Goal: Information Seeking & Learning: Find specific fact

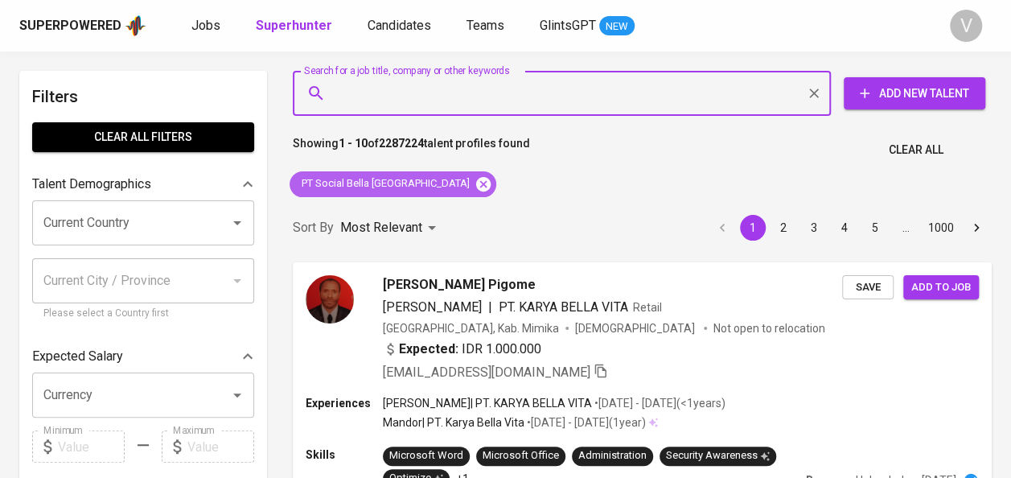
click at [476, 186] on icon at bounding box center [483, 183] width 14 height 14
click at [396, 97] on input "Search for a job title, company or other keywords" at bounding box center [565, 93] width 467 height 31
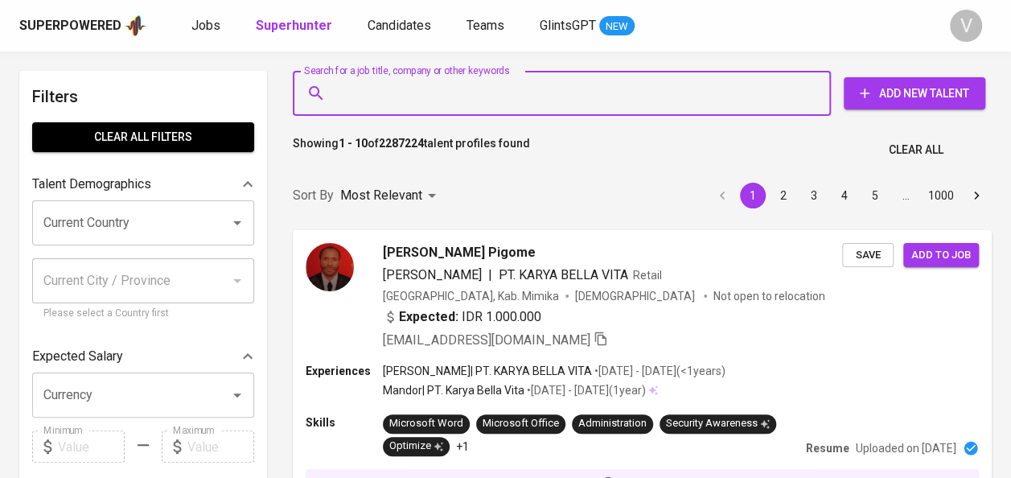
click at [396, 97] on input "Search for a job title, company or other keywords" at bounding box center [565, 93] width 467 height 31
paste input "Angela Anindya Sasikirana"
type input "Angela Anindya Sasikirana"
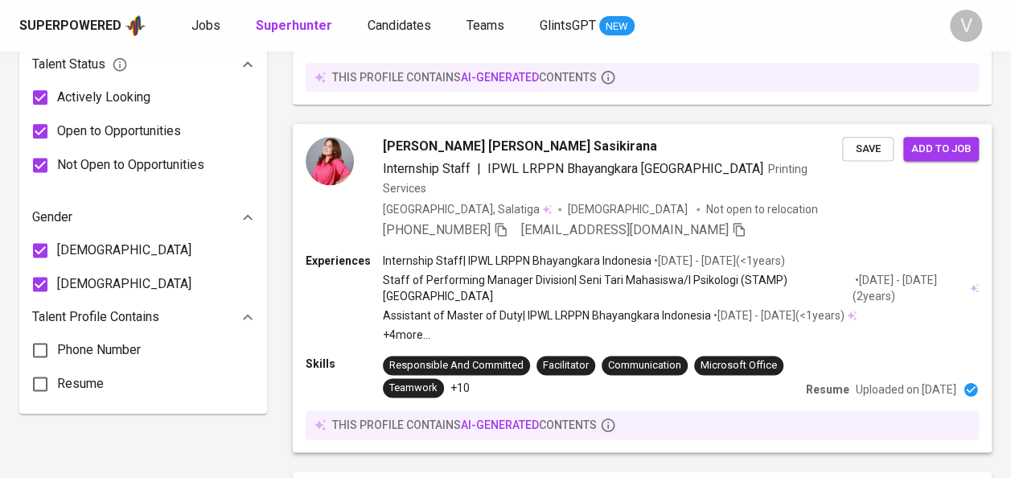
scroll to position [983, 0]
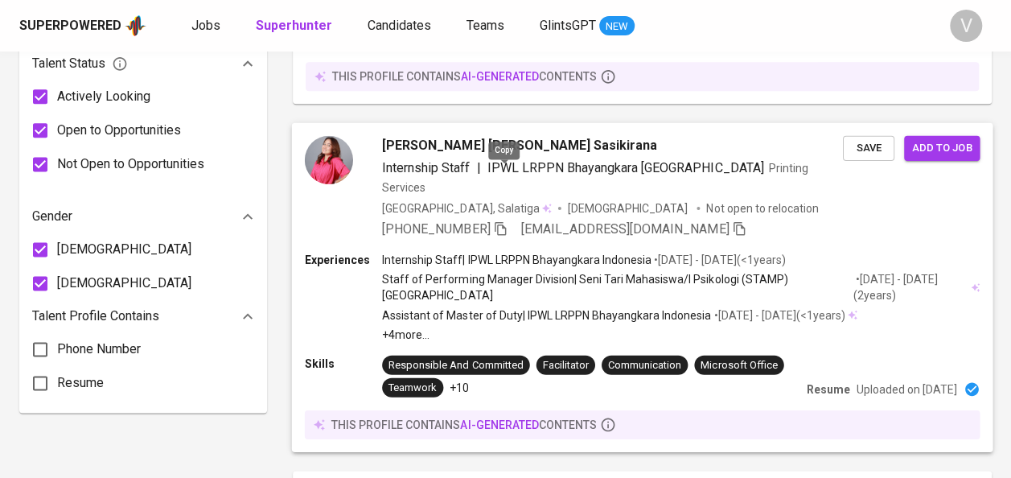
click at [500, 220] on icon "button" at bounding box center [500, 227] width 14 height 14
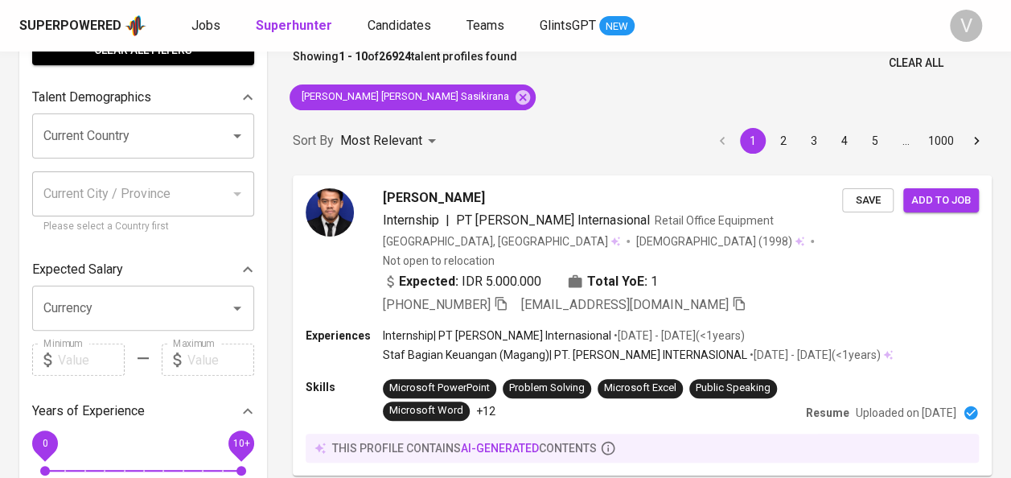
scroll to position [0, 0]
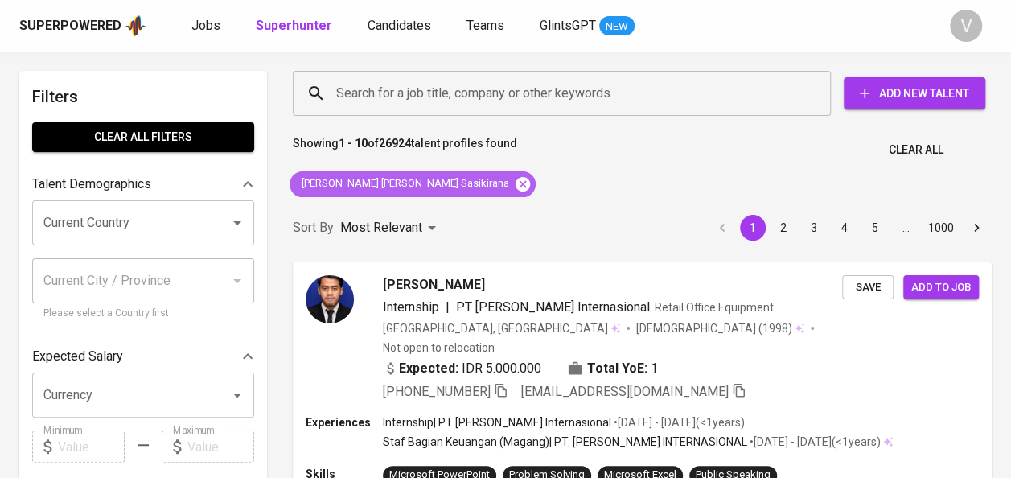
click at [515, 184] on icon at bounding box center [522, 183] width 14 height 14
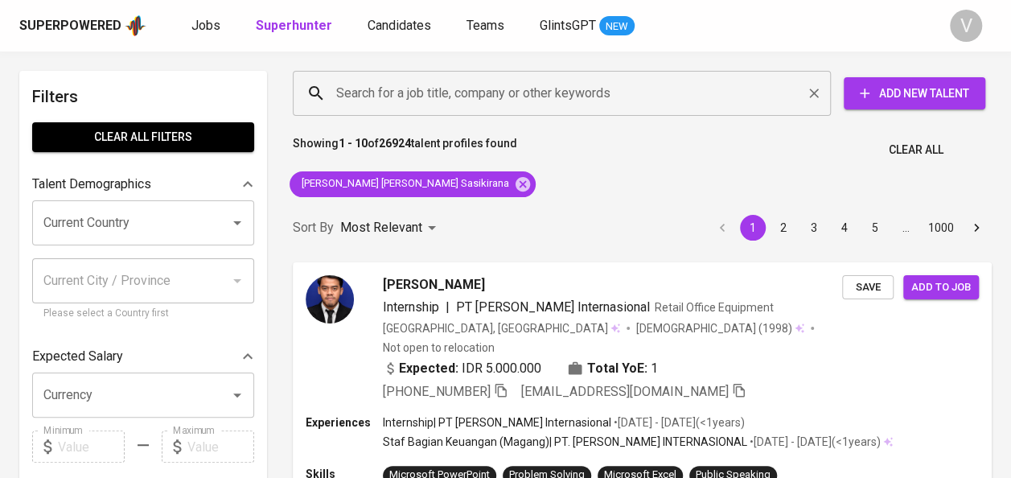
click at [404, 97] on input "Search for a job title, company or other keywords" at bounding box center [565, 93] width 467 height 31
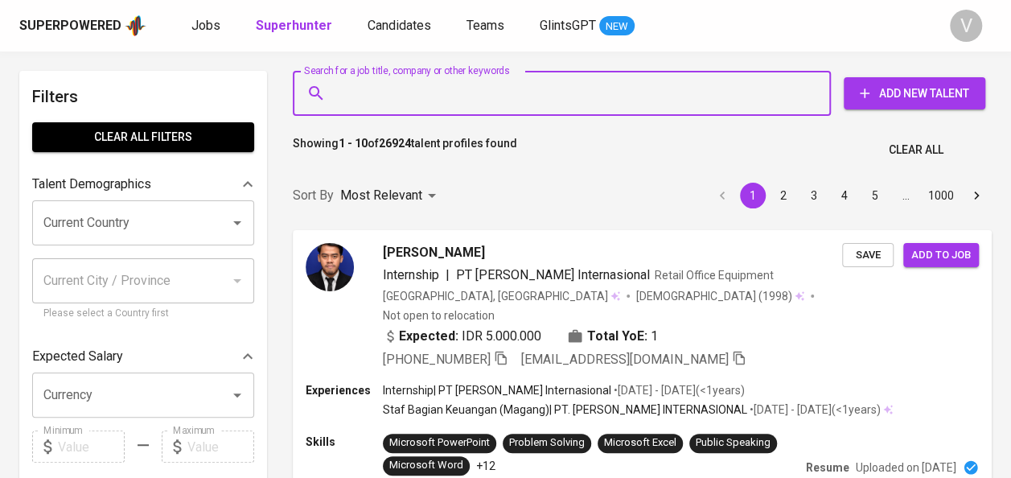
click at [392, 90] on input "Search for a job title, company or other keywords" at bounding box center [565, 93] width 467 height 31
paste input "Dwi Sita Aprianti"
type input "Dwi Sita Aprianti"
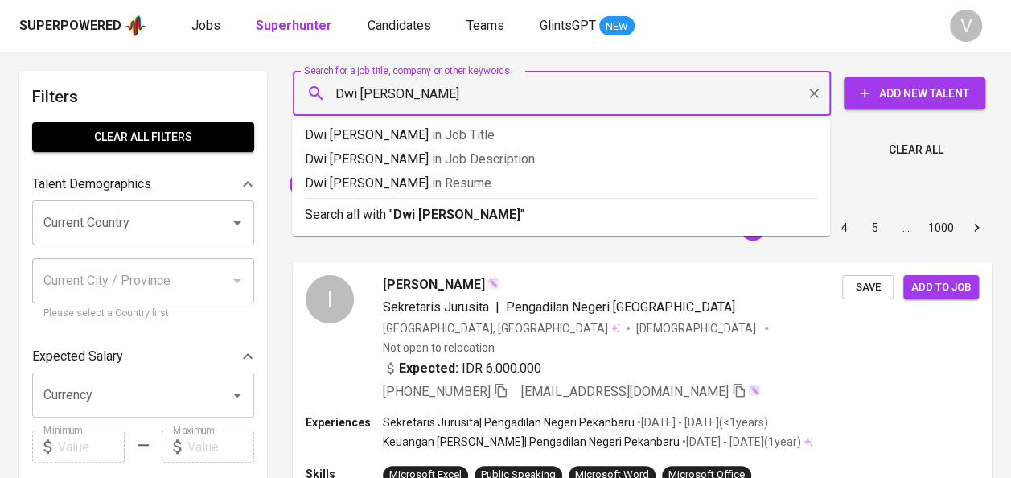
type input "Dwi Sita Aprianti"
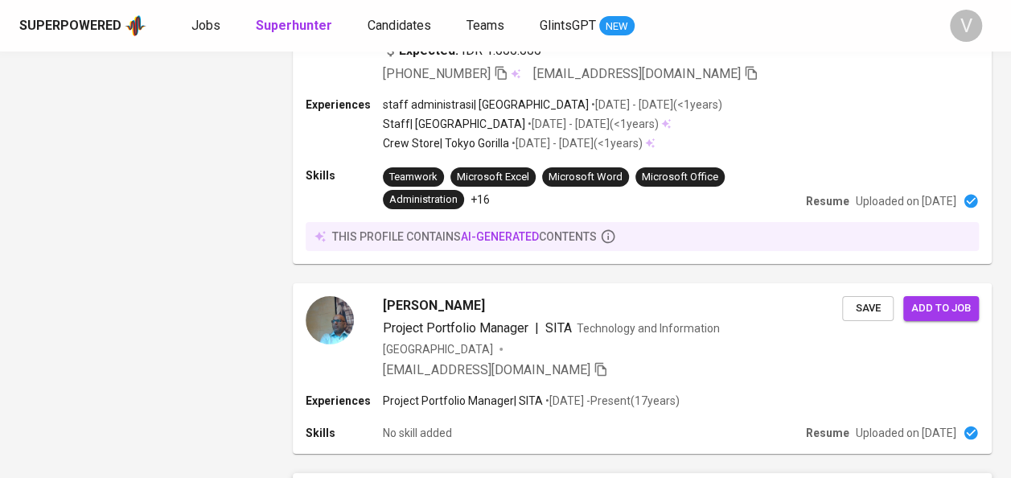
scroll to position [2724, 0]
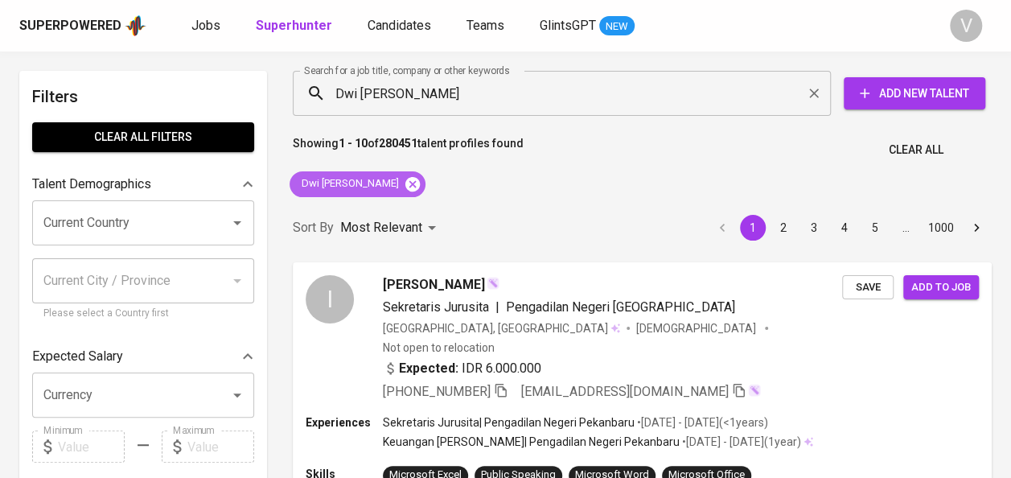
click at [405, 181] on icon at bounding box center [412, 183] width 14 height 14
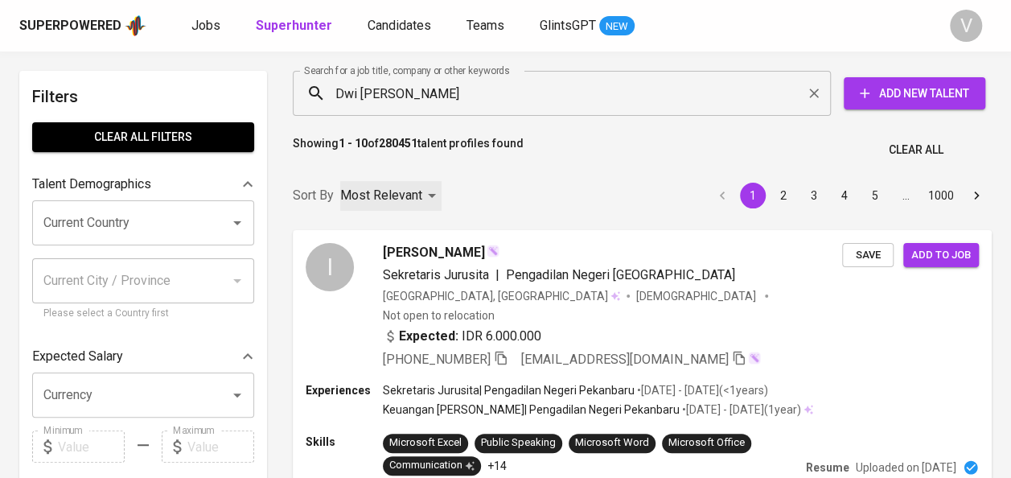
click at [390, 183] on div "Most Relevant" at bounding box center [390, 196] width 101 height 30
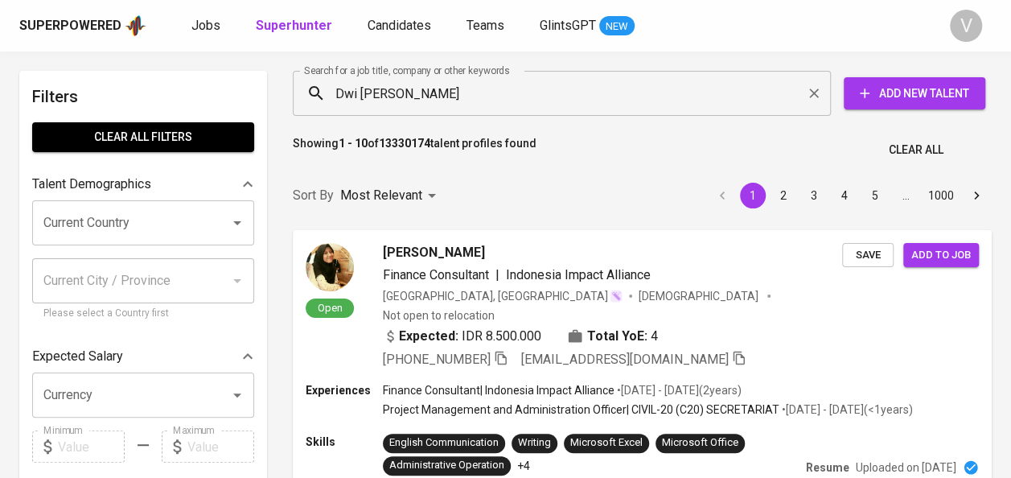
click at [380, 87] on div "Most Relevant Newest Profile" at bounding box center [505, 239] width 1011 height 478
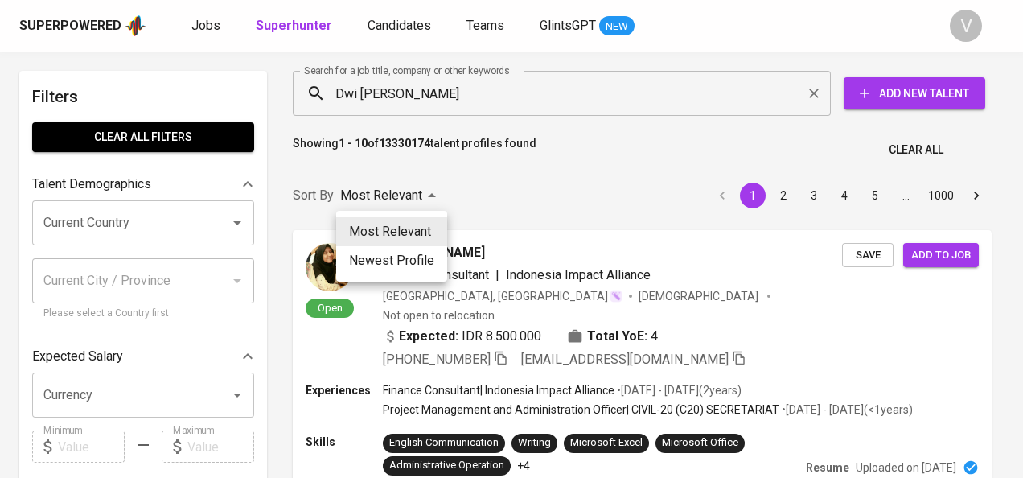
click at [380, 90] on div at bounding box center [511, 239] width 1023 height 478
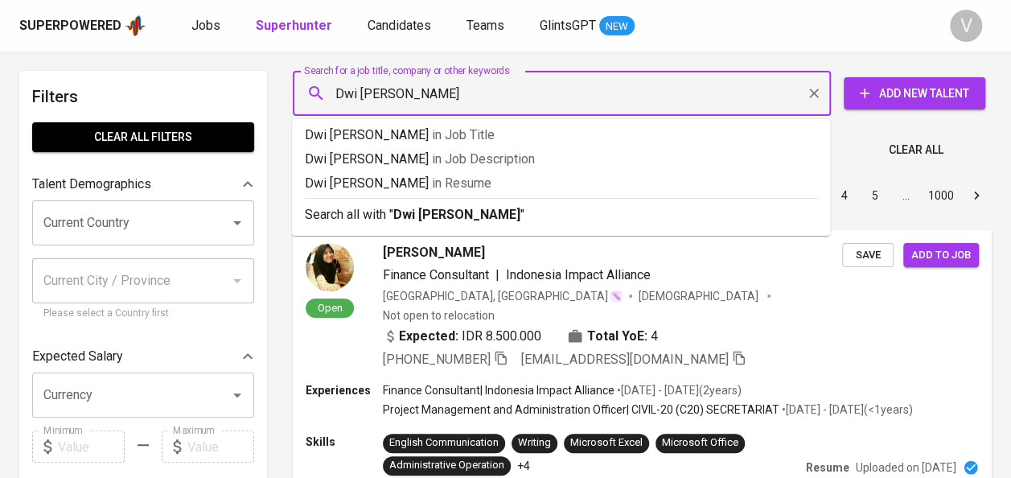
click at [380, 90] on input "Dwi Sita Aprianti" at bounding box center [565, 93] width 467 height 31
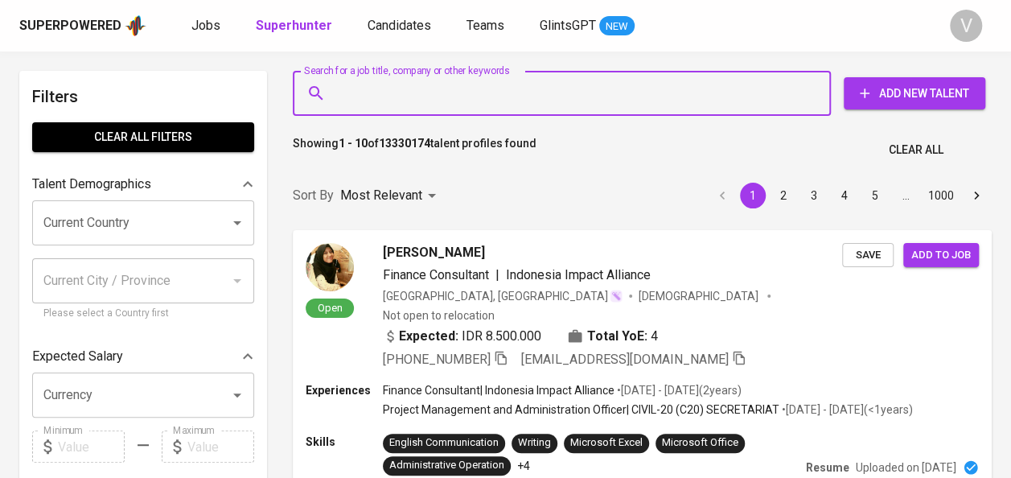
paste input "ayuratna.nr@gmail.com"
type input "ayuratna.nr@gmail.com"
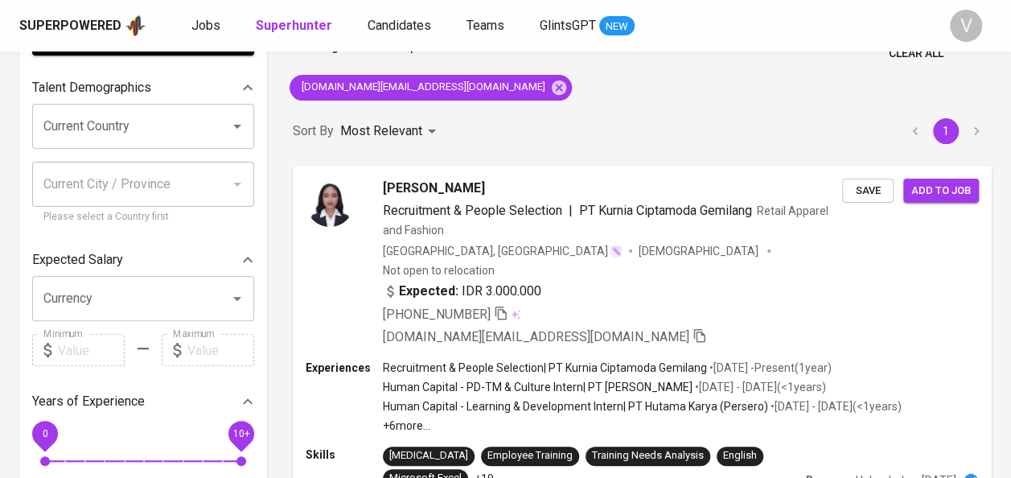
scroll to position [98, 0]
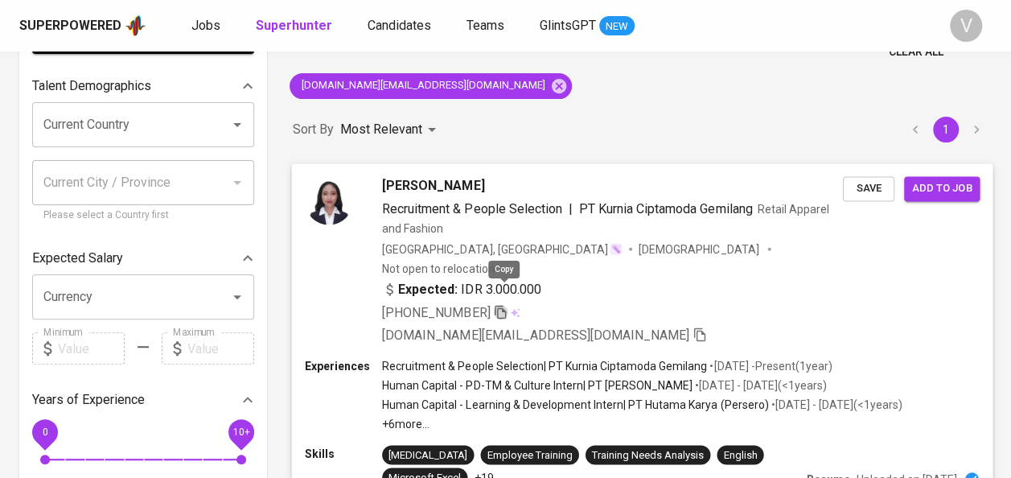
click at [506, 305] on icon "button" at bounding box center [500, 312] width 11 height 14
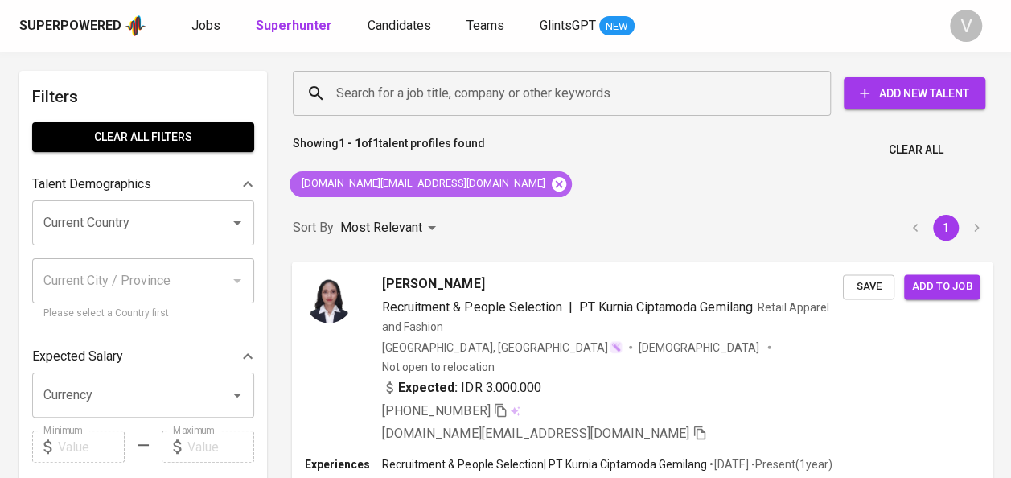
click at [550, 184] on icon at bounding box center [559, 184] width 18 height 18
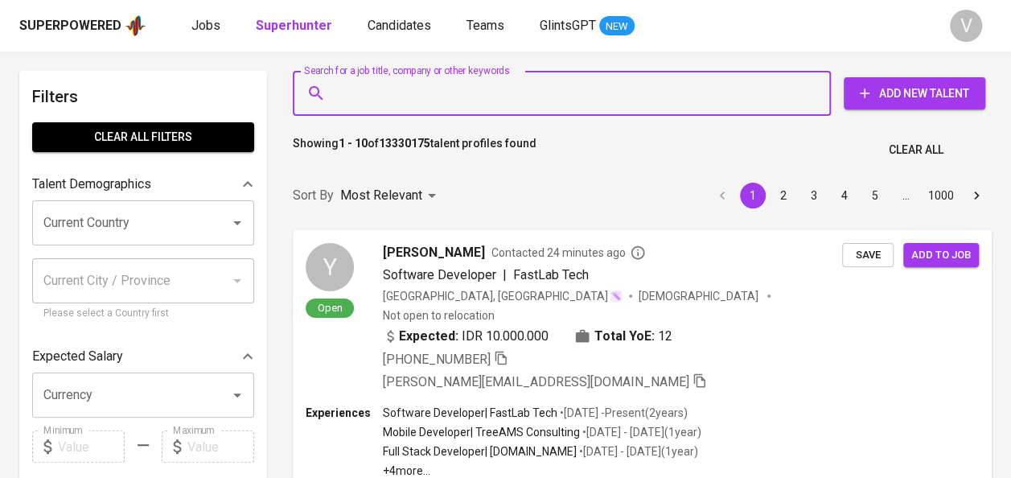
click at [396, 93] on input "Search for a job title, company or other keywords" at bounding box center [565, 93] width 467 height 31
paste input "Diajeng Monica Hanissa Putri"
type input "Diajeng Monica Hanissa Putri"
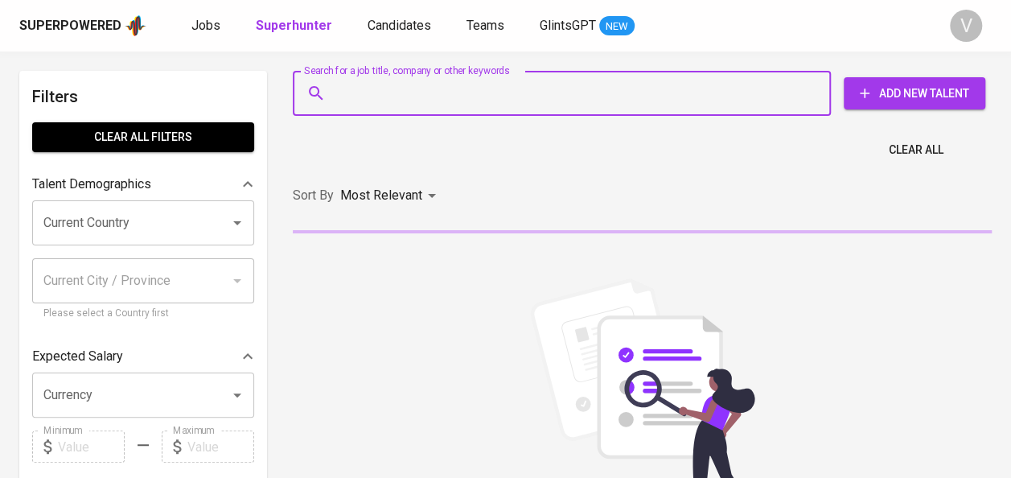
click at [363, 92] on input "Search for a job title, company or other keywords" at bounding box center [565, 93] width 467 height 31
paste input "christelaririn28@gmail.com"
type input "christelaririn28@gmail.com"
click at [387, 98] on input "Search for a job title, company or other keywords" at bounding box center [565, 93] width 467 height 31
paste input "ichadamanik11@gmail.com"
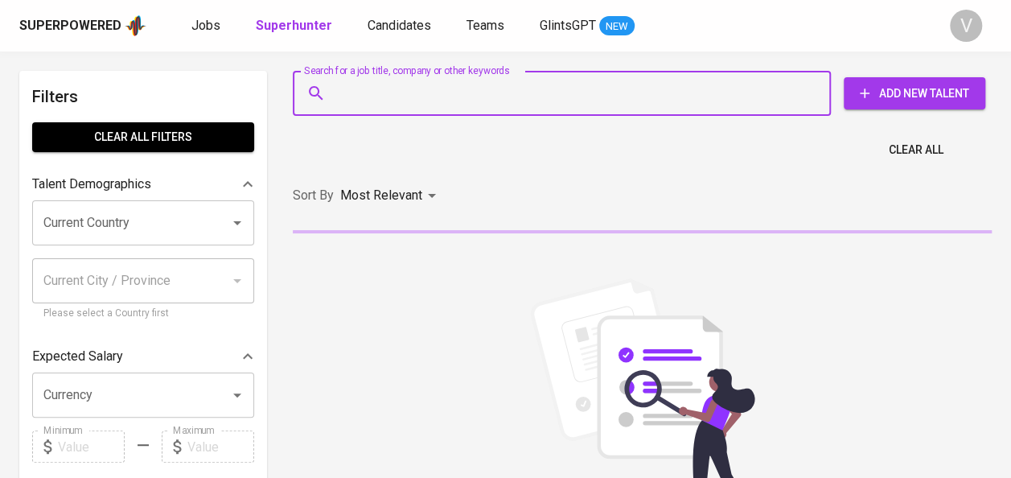
type input "ichadamanik11@gmail.com"
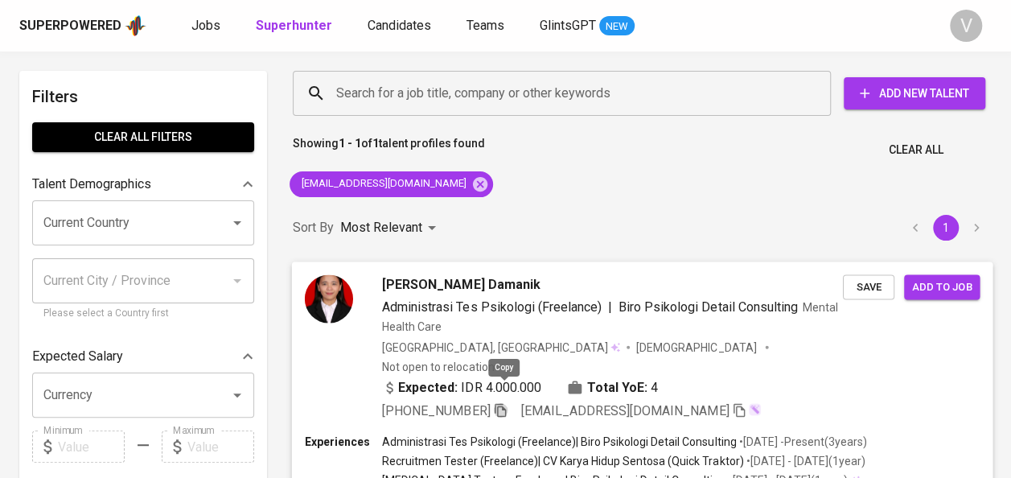
click at [500, 402] on icon "button" at bounding box center [500, 409] width 14 height 14
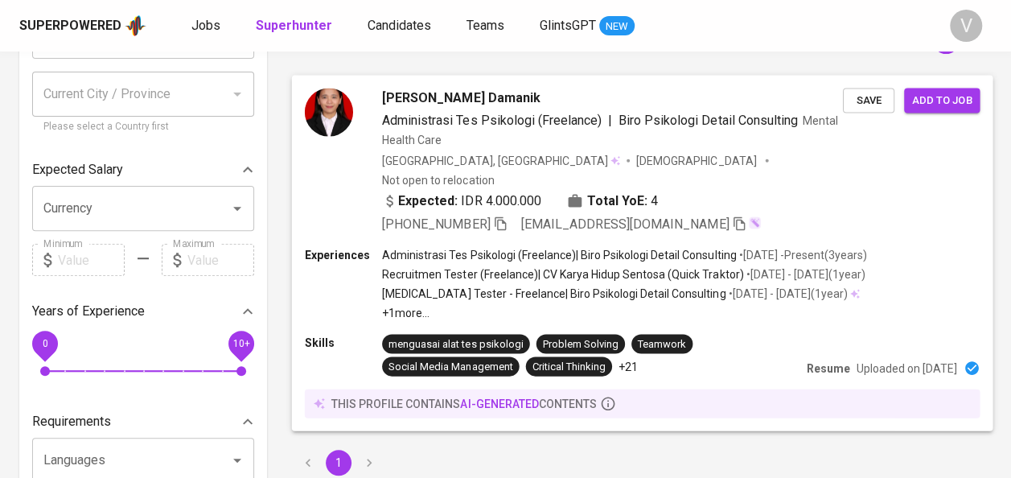
scroll to position [191, 0]
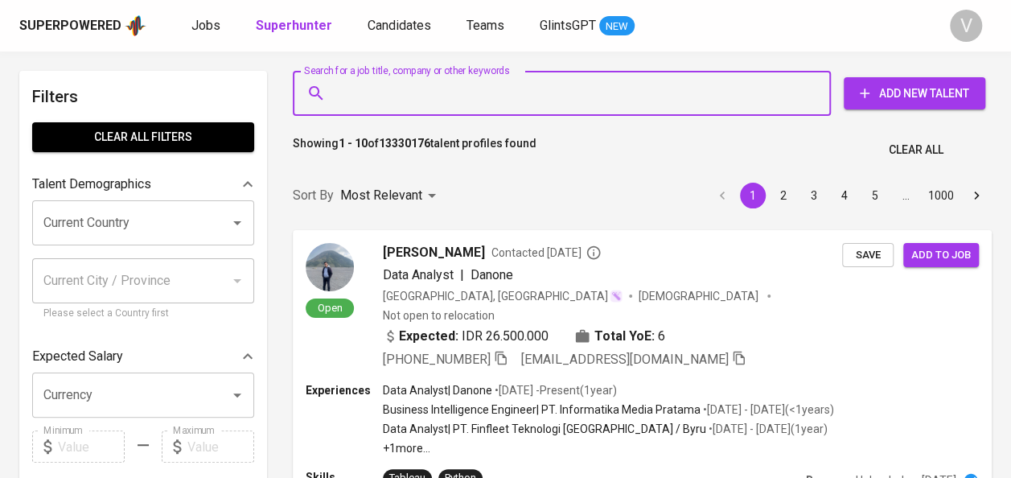
click at [524, 98] on input "Search for a job title, company or other keywords" at bounding box center [565, 93] width 467 height 31
click at [555, 88] on input "Search for a job title, company or other keywords" at bounding box center [565, 93] width 467 height 31
paste input "Gita Ayu Seruni"
type input "Gita Ayu Seruni"
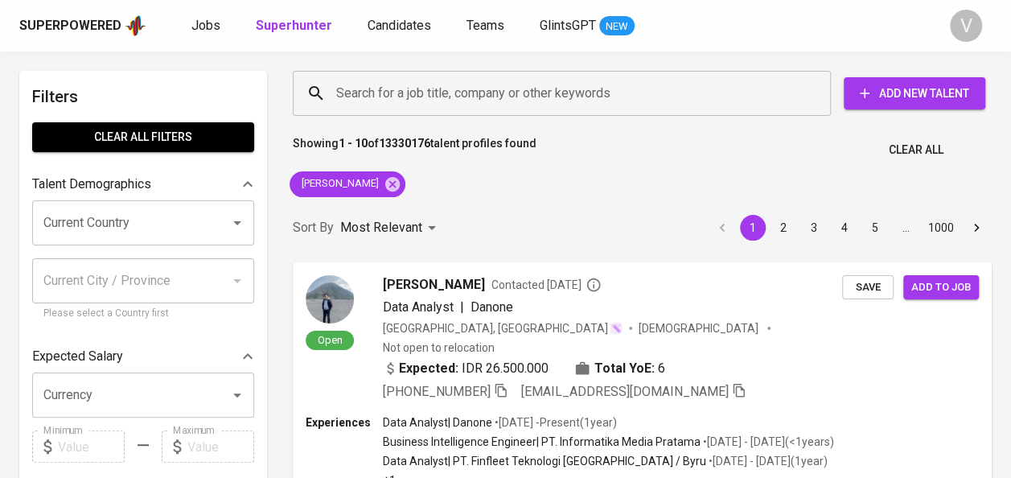
click at [841, 146] on div "Showing 1 - 10 of 13330176 talent profiles found Clear All" at bounding box center [642, 144] width 718 height 39
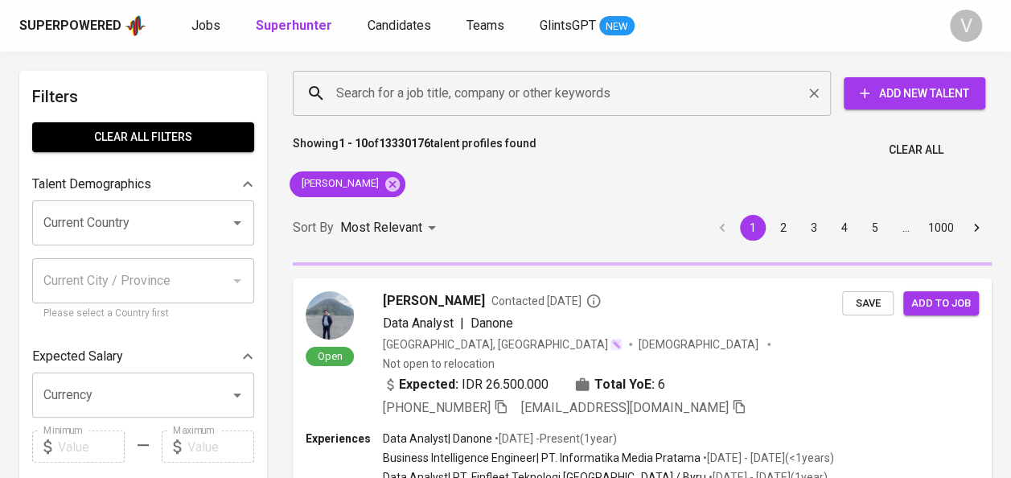
click at [566, 86] on input "Search for a job title, company or other keywords" at bounding box center [565, 93] width 467 height 31
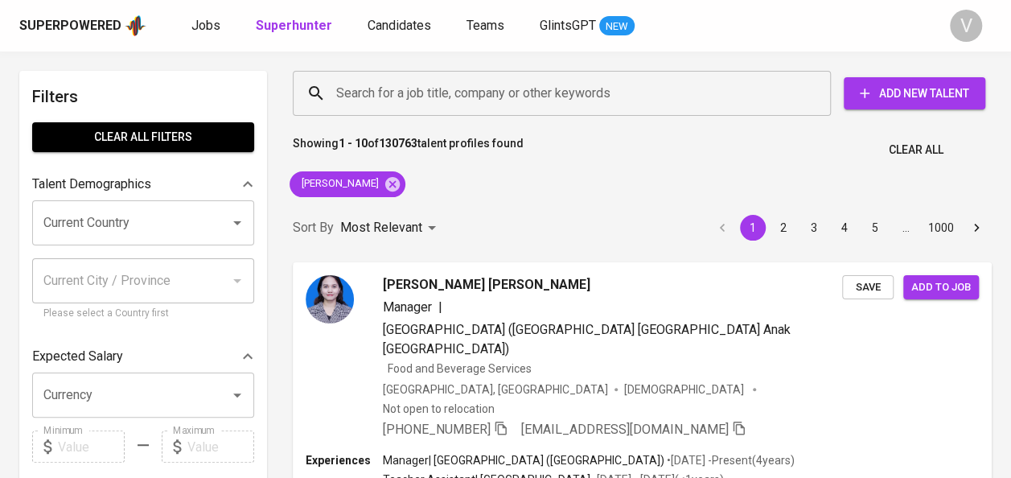
click at [507, 227] on div "Sort By Most Relevant MOST_RELEVANT 1 2 3 4 5 … 1000" at bounding box center [642, 227] width 718 height 49
click at [385, 182] on icon at bounding box center [392, 183] width 14 height 14
click at [365, 105] on input "Search for a job title, company or other keywords" at bounding box center [565, 93] width 467 height 31
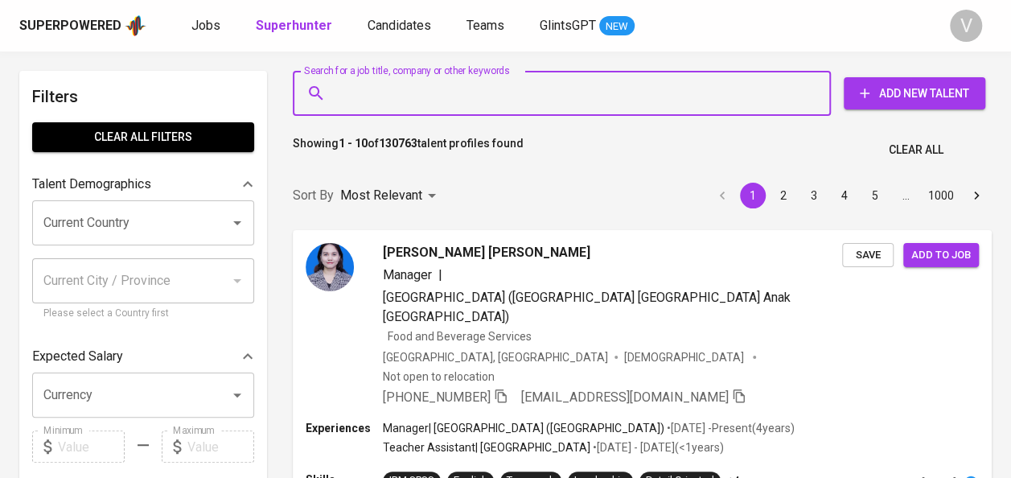
click at [359, 82] on input "Search for a job title, company or other keywords" at bounding box center [565, 93] width 467 height 31
paste input "stefanie laska"
type input "stefanie laskastefanie laska"
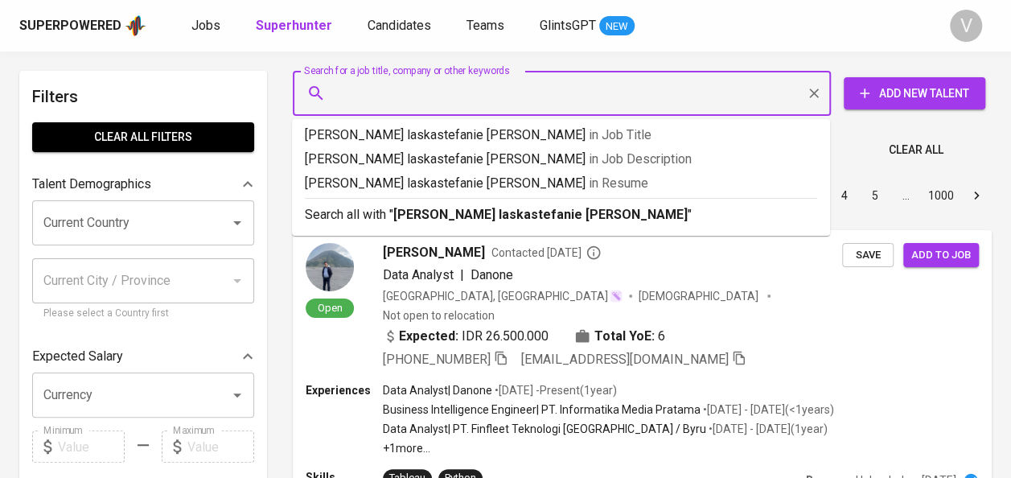
click at [405, 100] on input "Search for a job title, company or other keywords" at bounding box center [565, 93] width 467 height 31
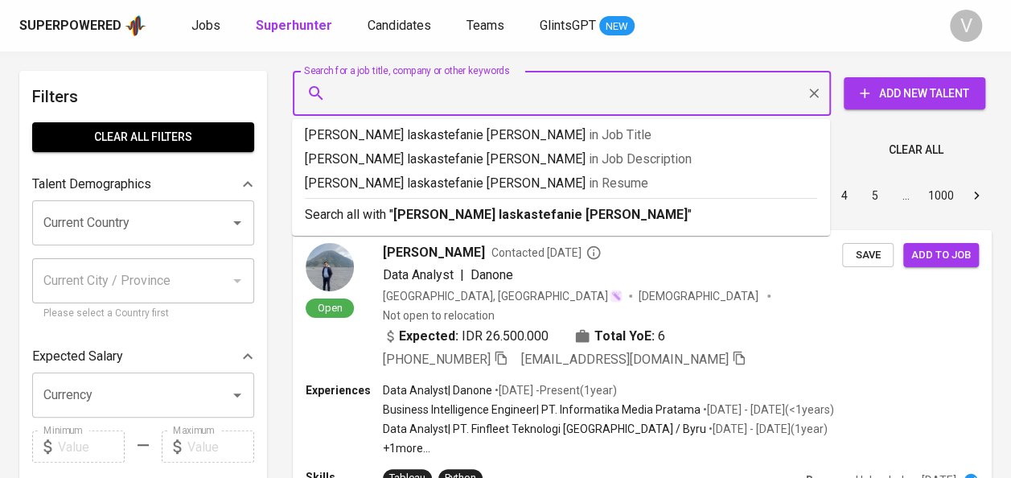
click at [405, 100] on input "Search for a job title, company or other keywords" at bounding box center [565, 93] width 467 height 31
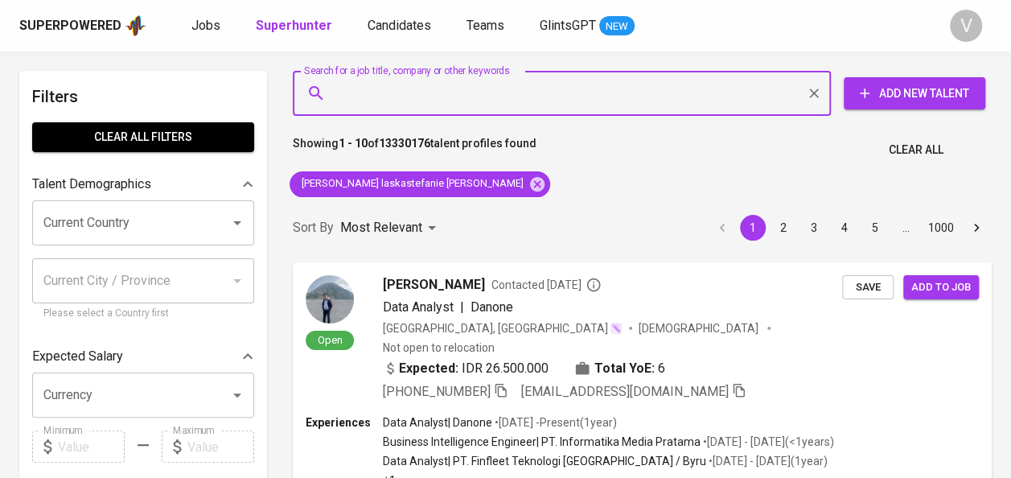
click at [405, 100] on input "Search for a job title, company or other keywords" at bounding box center [565, 93] width 467 height 31
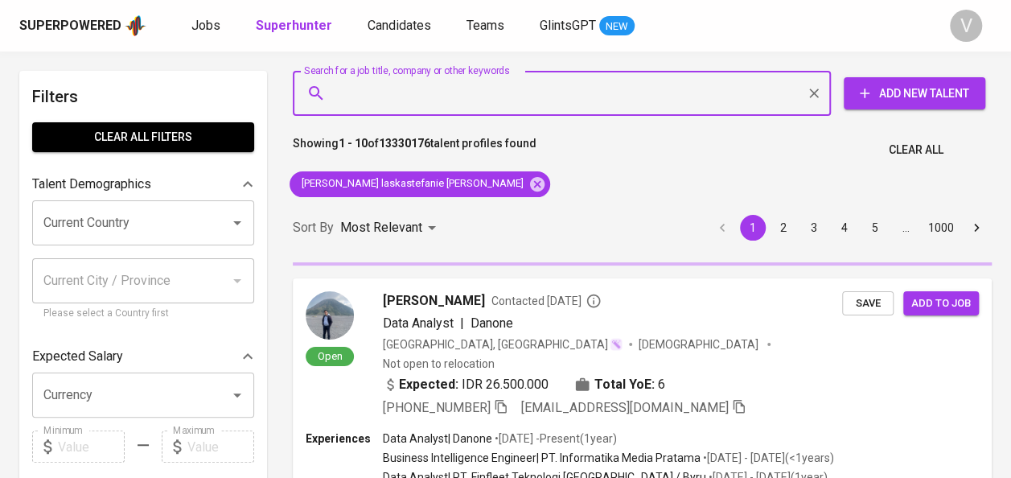
type input "stefanie laska"
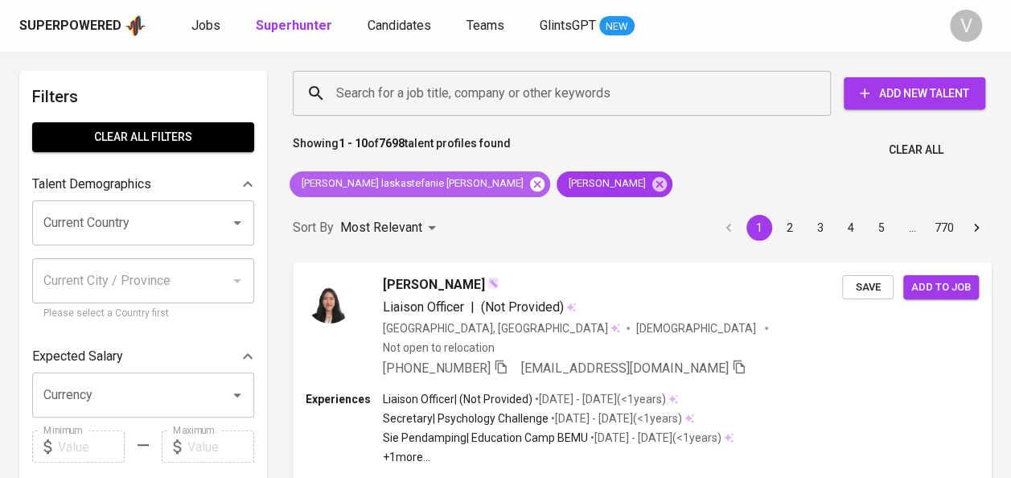
click at [528, 182] on icon at bounding box center [537, 184] width 18 height 18
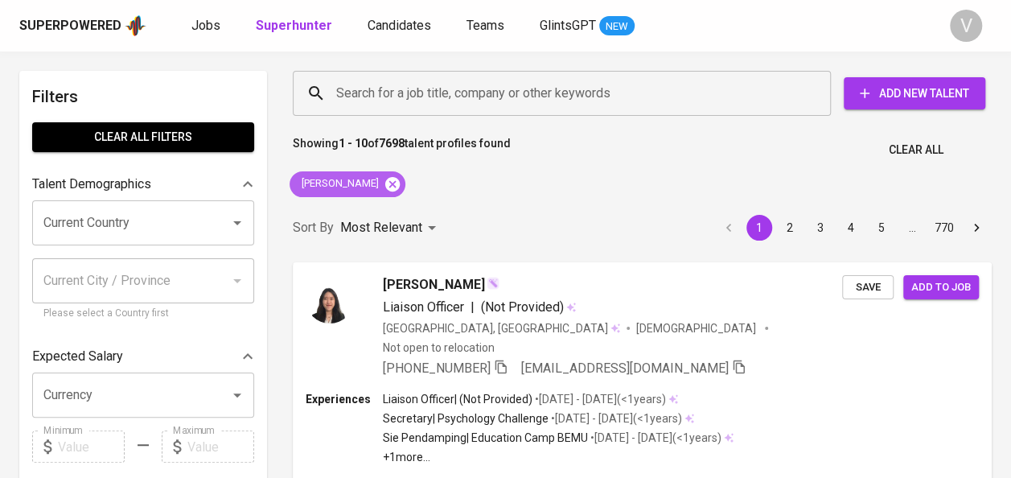
click at [384, 176] on icon at bounding box center [393, 184] width 18 height 18
click at [377, 218] on p "Most Relevant" at bounding box center [381, 227] width 82 height 19
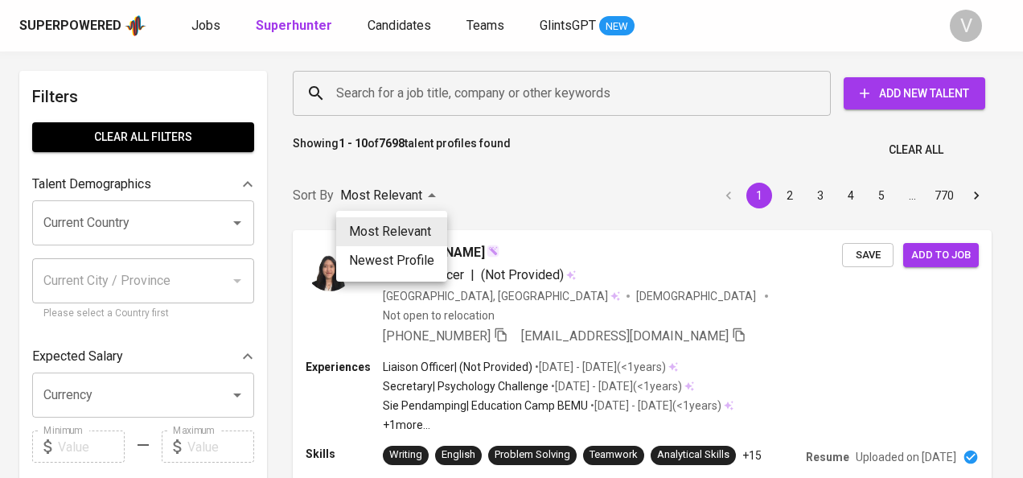
click at [359, 95] on div at bounding box center [511, 239] width 1023 height 478
click at [359, 95] on div "Most Relevant Newest Profile" at bounding box center [511, 239] width 1023 height 478
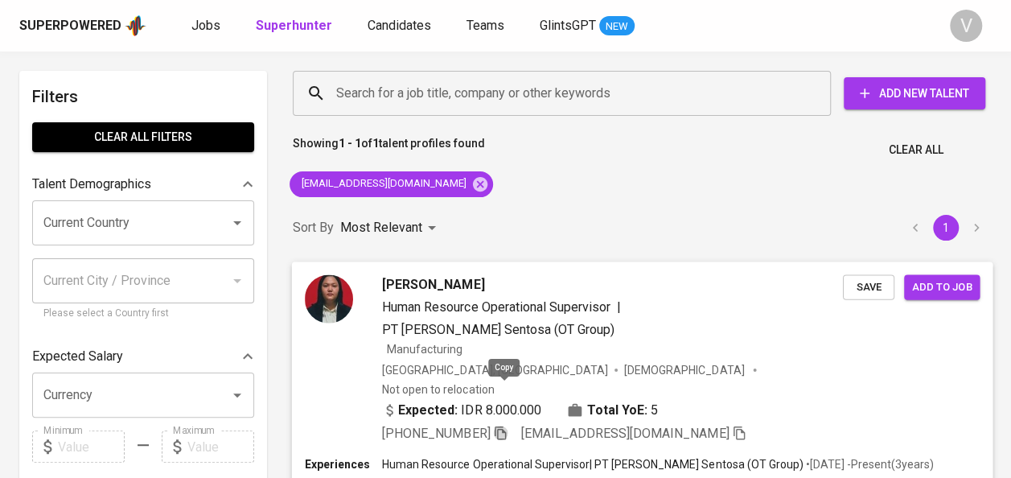
click at [504, 425] on icon "button" at bounding box center [500, 432] width 14 height 14
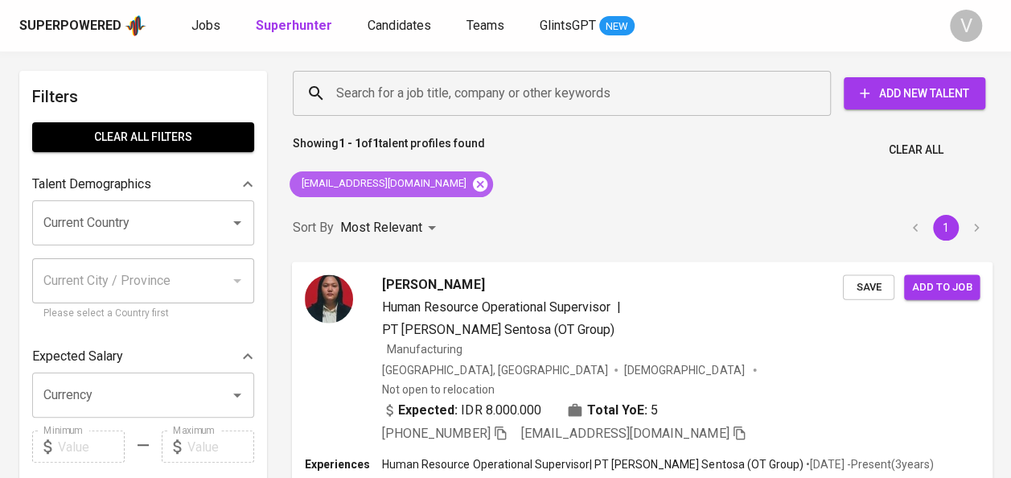
click at [471, 182] on icon at bounding box center [480, 184] width 18 height 18
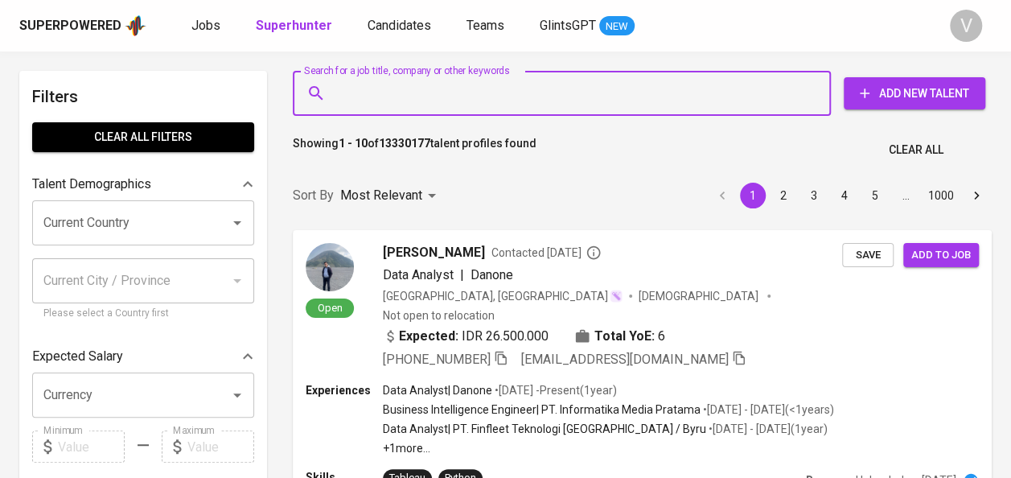
click at [409, 98] on input "Search for a job title, company or other keywords" at bounding box center [565, 93] width 467 height 31
paste input "[PERSON_NAME]"
type input "[PERSON_NAME]"
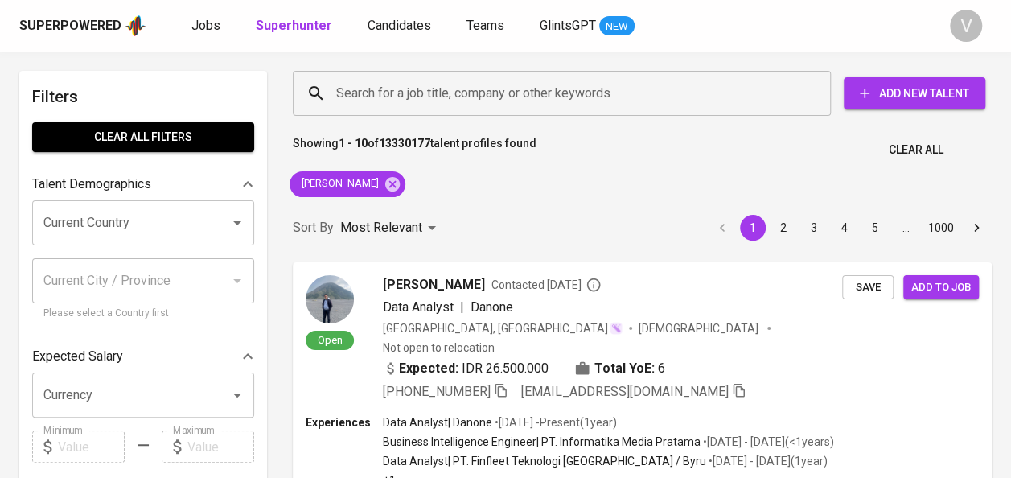
click at [848, 154] on div "Showing 1 - 10 of 13330177 talent profiles found Clear All" at bounding box center [642, 144] width 718 height 39
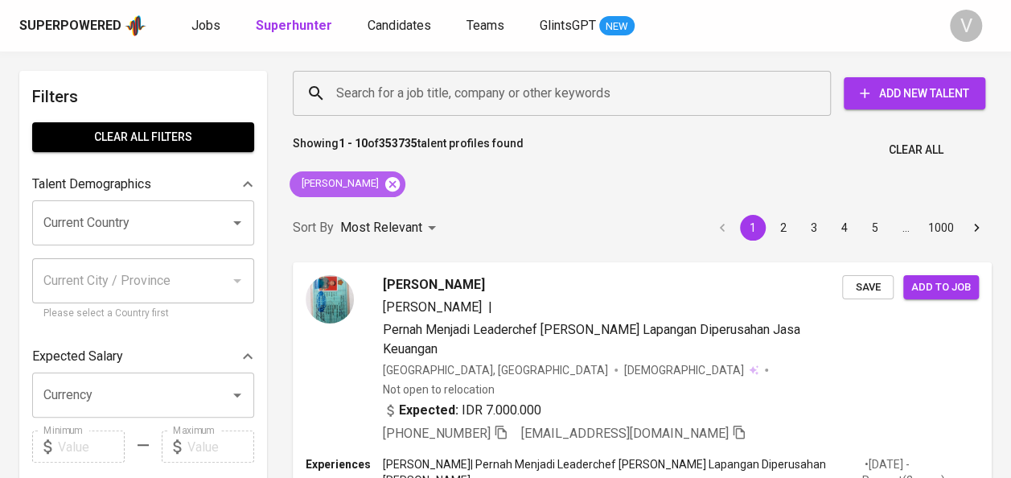
click at [401, 181] on icon at bounding box center [393, 184] width 18 height 18
click at [373, 88] on input "Search for a job title, company or other keywords" at bounding box center [565, 93] width 467 height 31
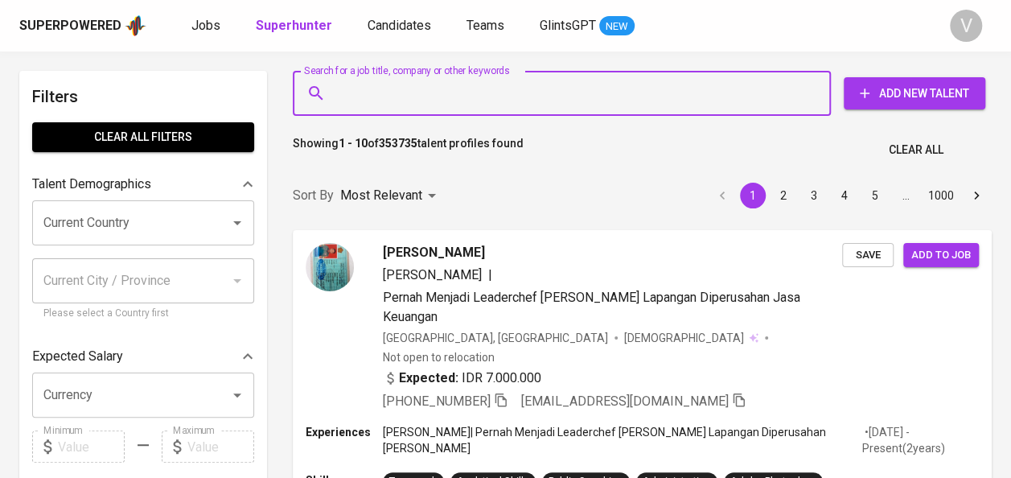
click at [373, 88] on input "Search for a job title, company or other keywords" at bounding box center [565, 93] width 467 height 31
paste input "Skolastika [PERSON_NAME] [PERSON_NAME]"
type input "Skolastika [PERSON_NAME] [PERSON_NAME]"
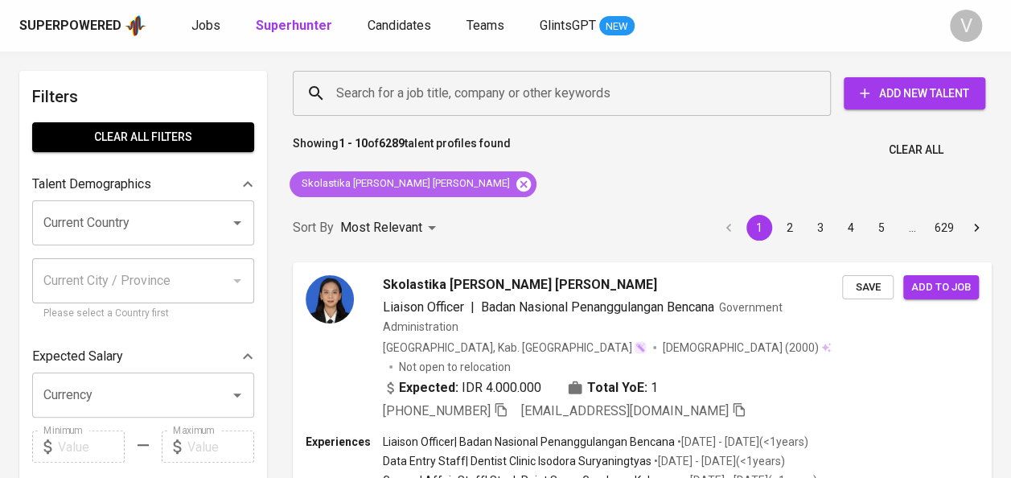
click at [515, 185] on icon at bounding box center [524, 184] width 18 height 18
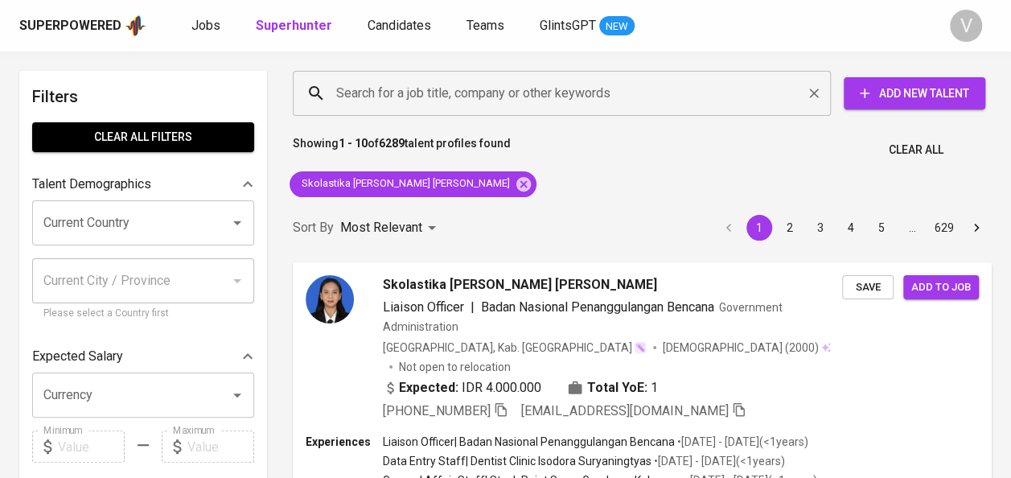
click at [375, 92] on input "Search for a job title, company or other keywords" at bounding box center [565, 93] width 467 height 31
paste input "[EMAIL_ADDRESS][DOMAIN_NAME]"
type input "[EMAIL_ADDRESS][DOMAIN_NAME]"
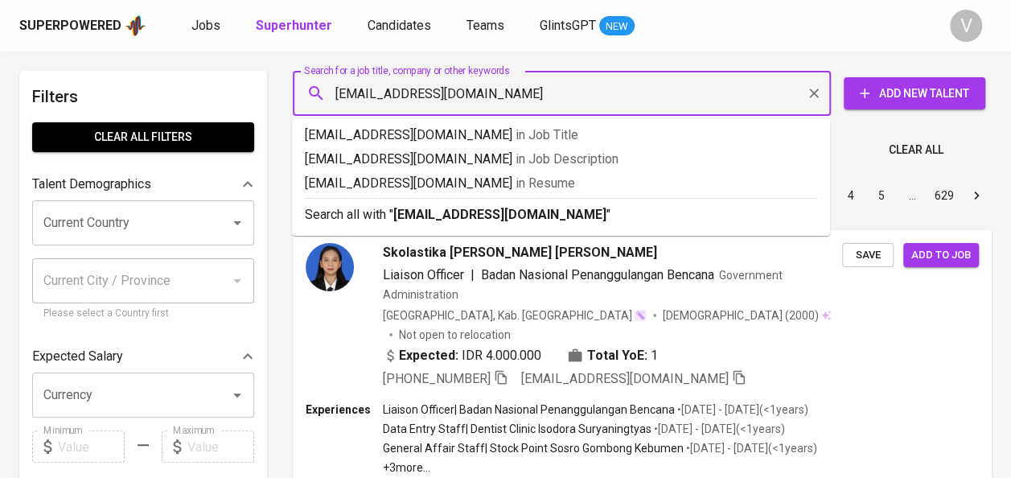
click at [375, 92] on input "[EMAIL_ADDRESS][DOMAIN_NAME]" at bounding box center [565, 93] width 467 height 31
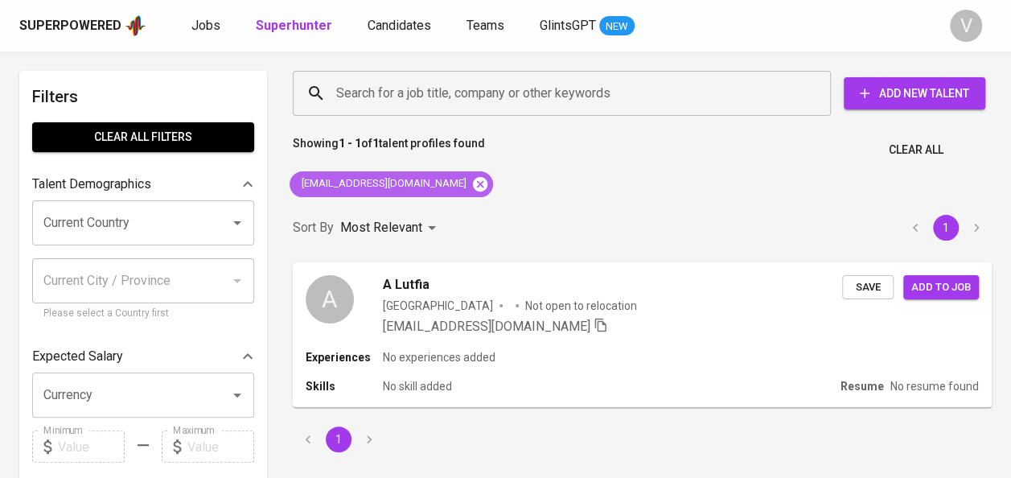
click at [473, 182] on icon at bounding box center [480, 183] width 14 height 14
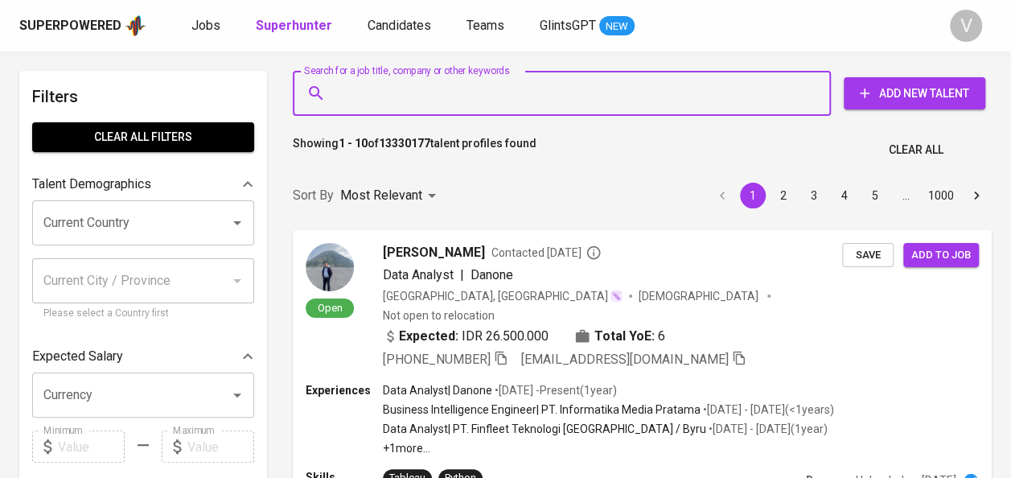
click at [377, 100] on input "Search for a job title, company or other keywords" at bounding box center [565, 93] width 467 height 31
paste input "[EMAIL_ADDRESS][DOMAIN_NAME]"
type input "[EMAIL_ADDRESS][DOMAIN_NAME]"
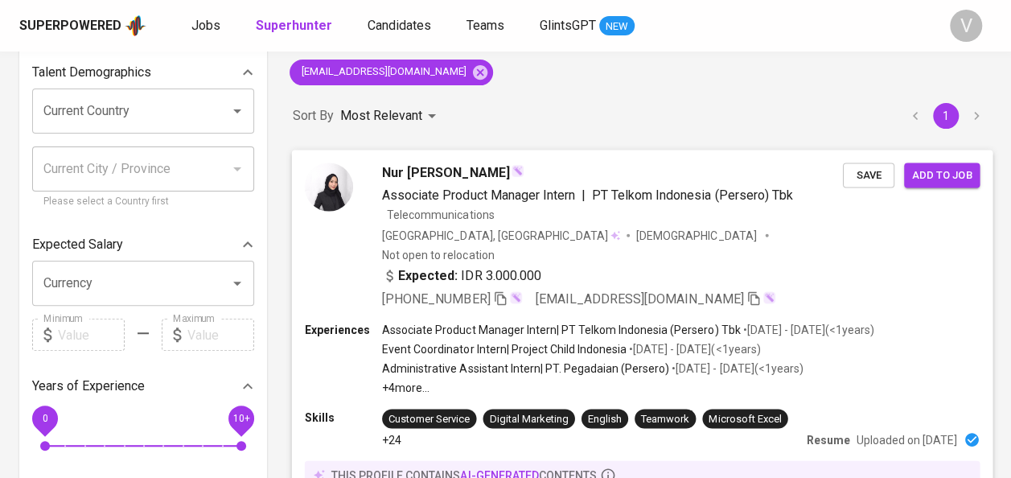
scroll to position [113, 0]
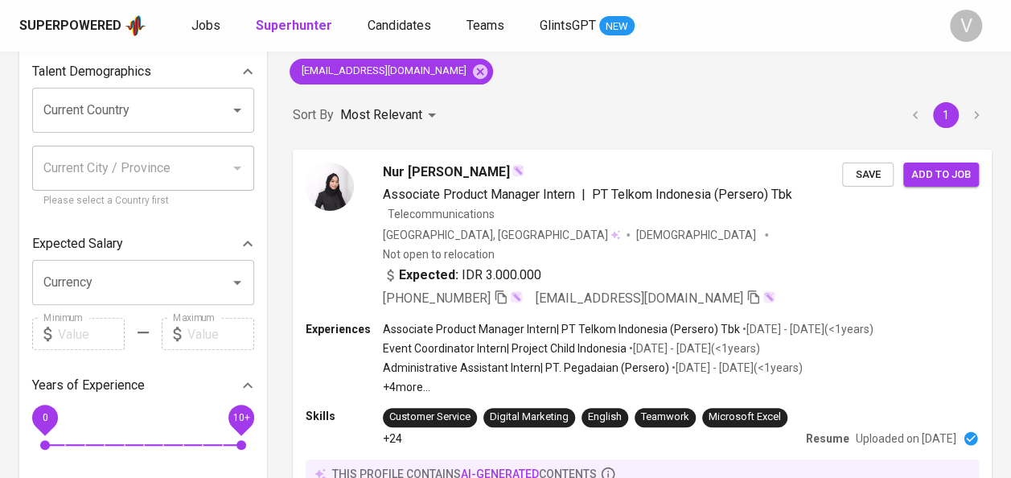
scroll to position [113, 0]
click at [507, 289] on icon "button" at bounding box center [500, 296] width 14 height 14
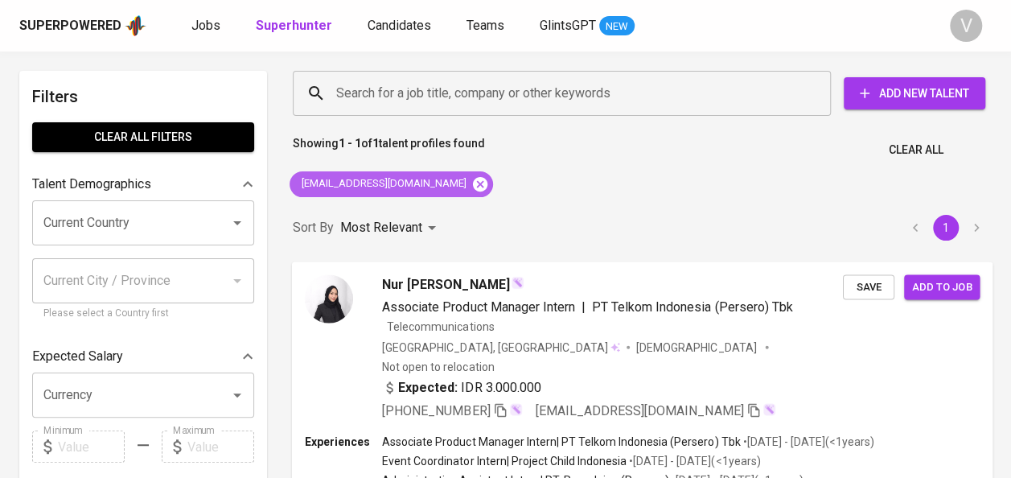
click at [473, 182] on icon at bounding box center [480, 183] width 14 height 14
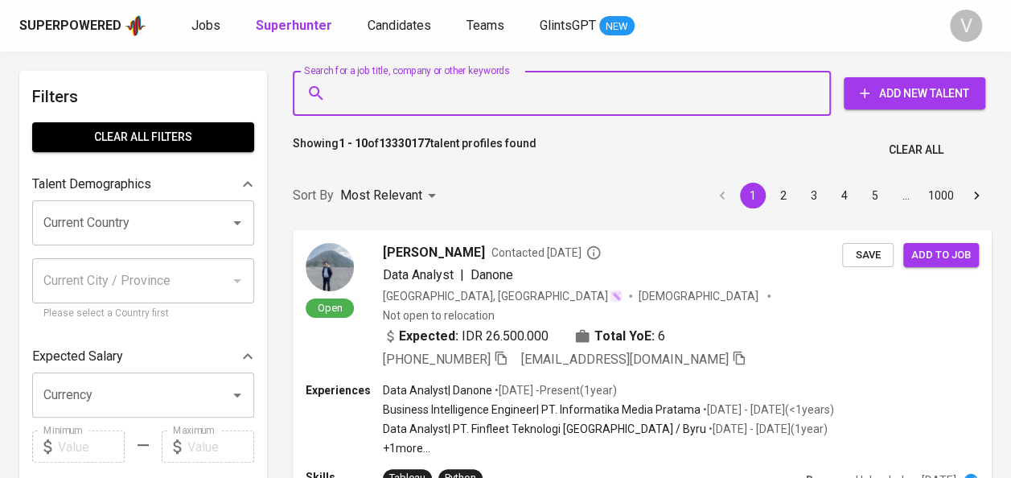
click at [413, 98] on input "Search for a job title, company or other keywords" at bounding box center [565, 93] width 467 height 31
paste input "[EMAIL_ADDRESS][DOMAIN_NAME]"
type input "[EMAIL_ADDRESS][DOMAIN_NAME]"
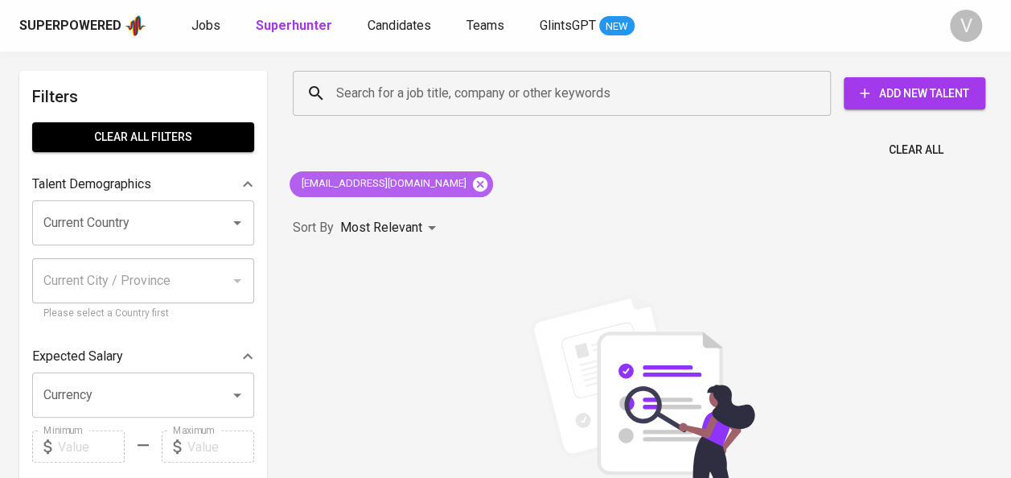
click at [473, 188] on icon at bounding box center [480, 183] width 14 height 14
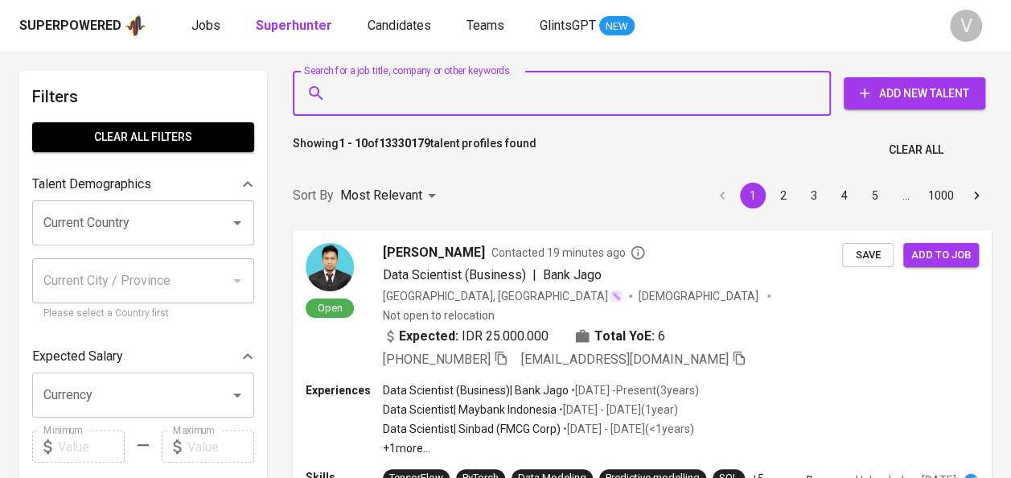
click at [367, 92] on input "Search for a job title, company or other keywords" at bounding box center [565, 93] width 467 height 31
paste input "Citra Kartika"
type input "Citra Kartika"
